Goal: Find specific fact: Find specific fact

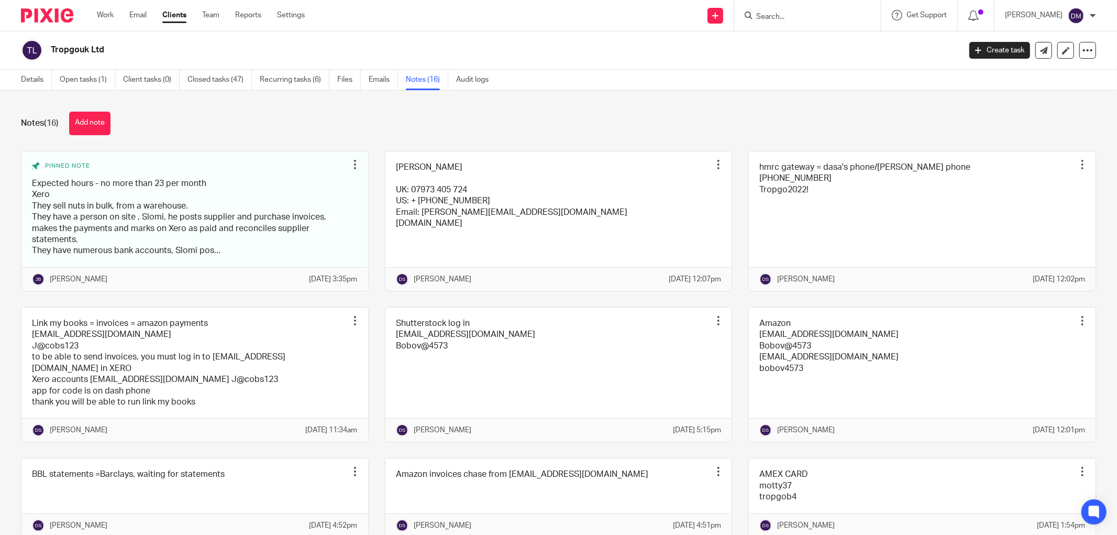
click at [824, 13] on input "Search" at bounding box center [802, 17] width 94 height 9
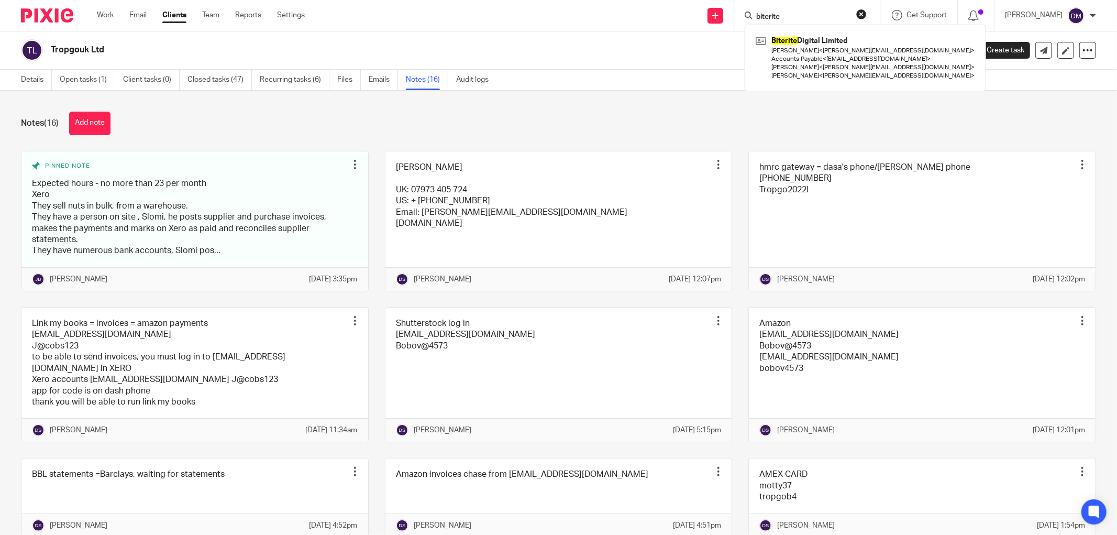
type input "biterite"
click button "submit" at bounding box center [0, 0] width 0 height 0
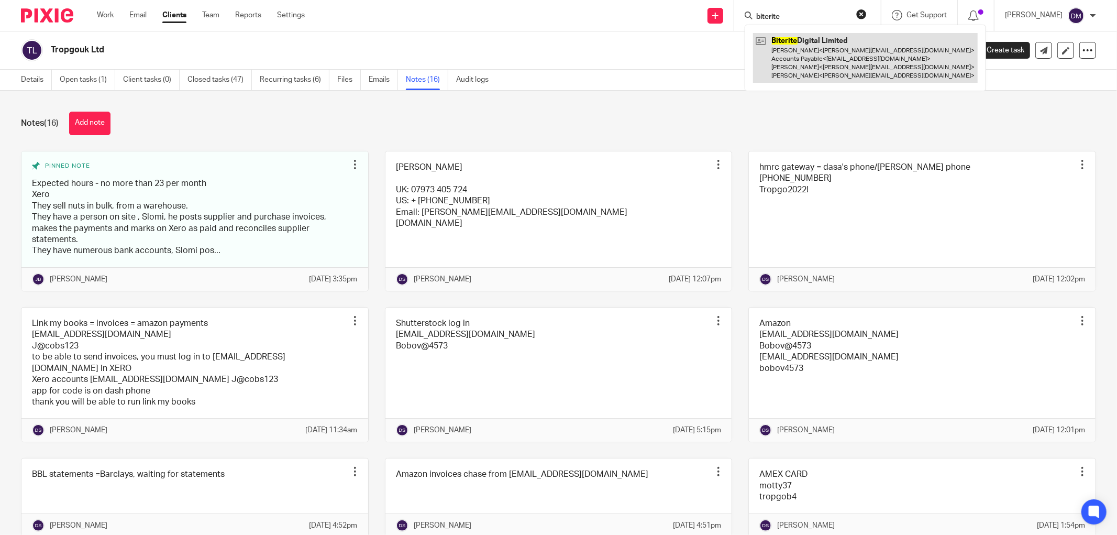
click at [831, 46] on link at bounding box center [865, 58] width 225 height 50
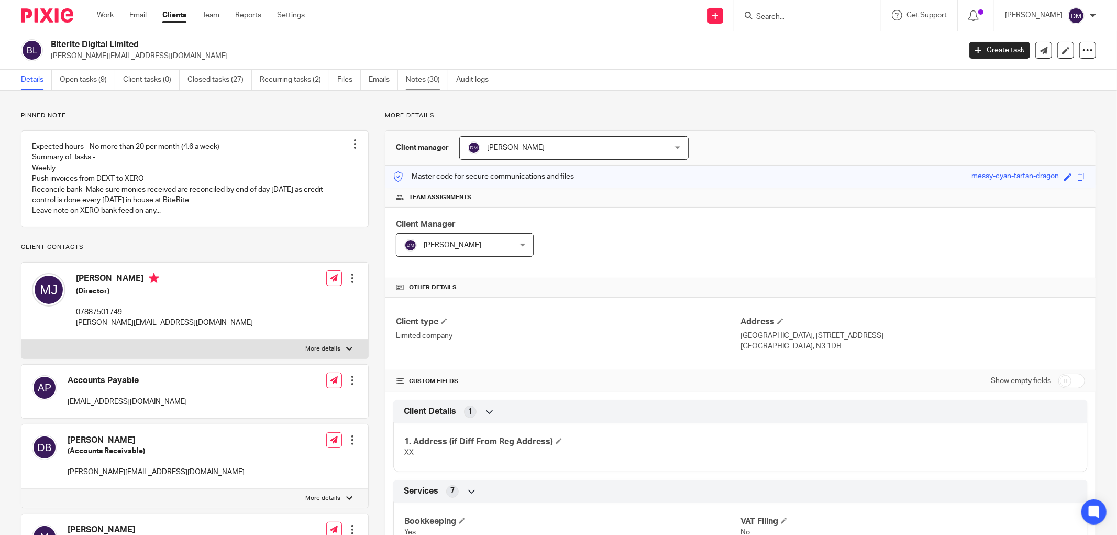
click at [425, 77] on link "Notes (30)" at bounding box center [427, 80] width 42 height 20
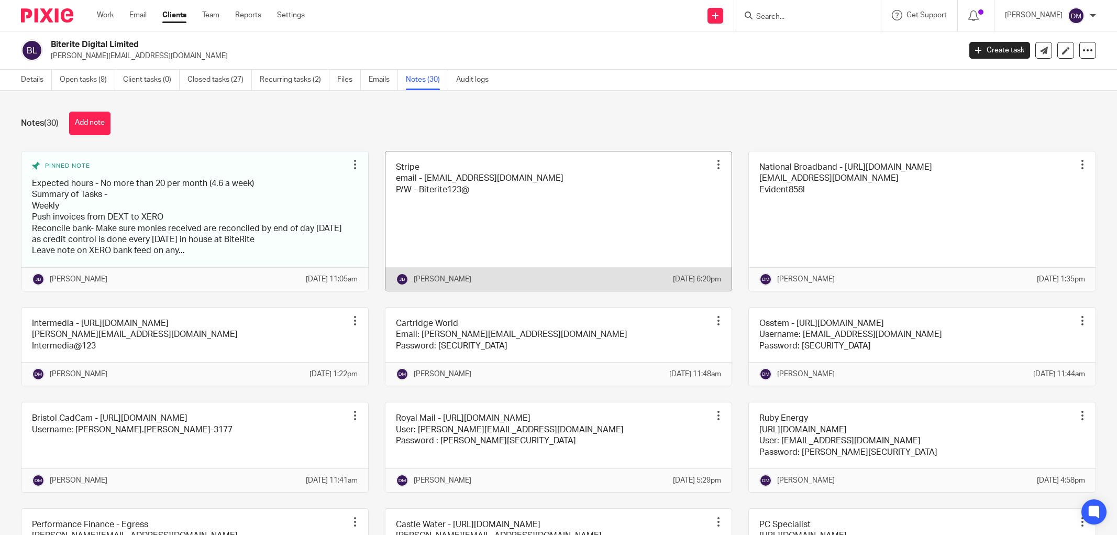
click at [513, 207] on link at bounding box center [558, 220] width 347 height 139
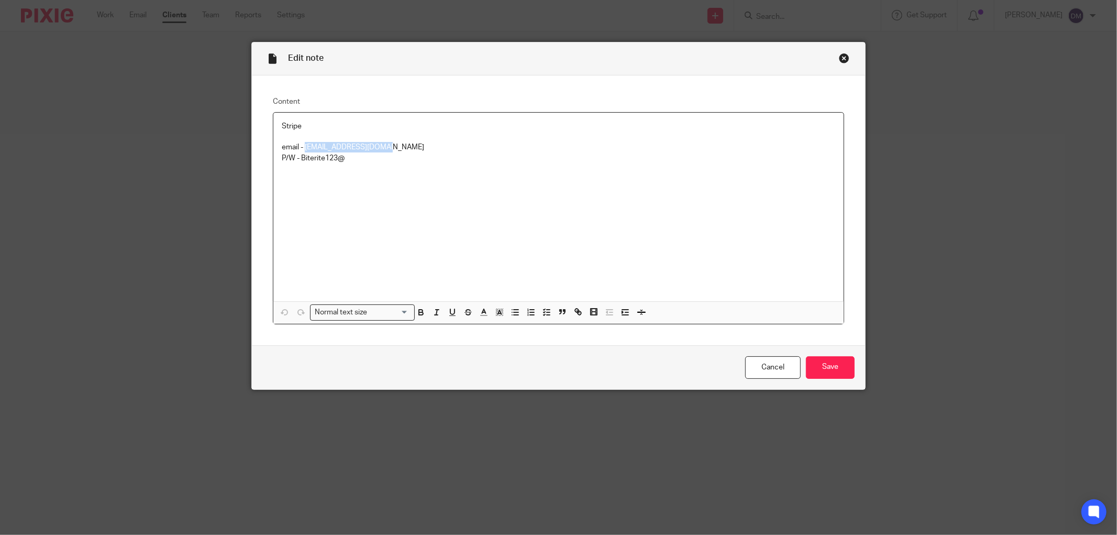
drag, startPoint x: 385, startPoint y: 148, endPoint x: 302, endPoint y: 147, distance: 83.3
click at [302, 147] on p "email - accounts@jacobsmf.com" at bounding box center [559, 147] width 554 height 10
copy p "accounts@jacobsmf.com"
click at [425, 215] on div "Stripe email - accounts@jacobsmf.com P/W - Biterite123@" at bounding box center [558, 207] width 570 height 189
drag, startPoint x: 341, startPoint y: 160, endPoint x: 297, endPoint y: 165, distance: 43.8
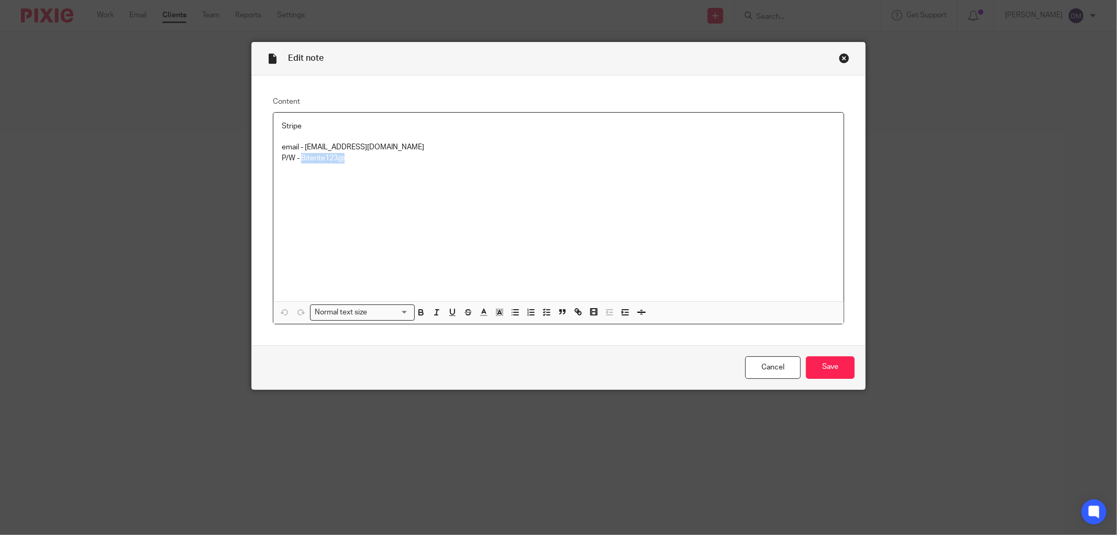
click at [297, 165] on div "Stripe email - accounts@jacobsmf.com P/W - Biterite123@" at bounding box center [558, 207] width 570 height 189
copy p "Biterite123@"
